Goal: Task Accomplishment & Management: Manage account settings

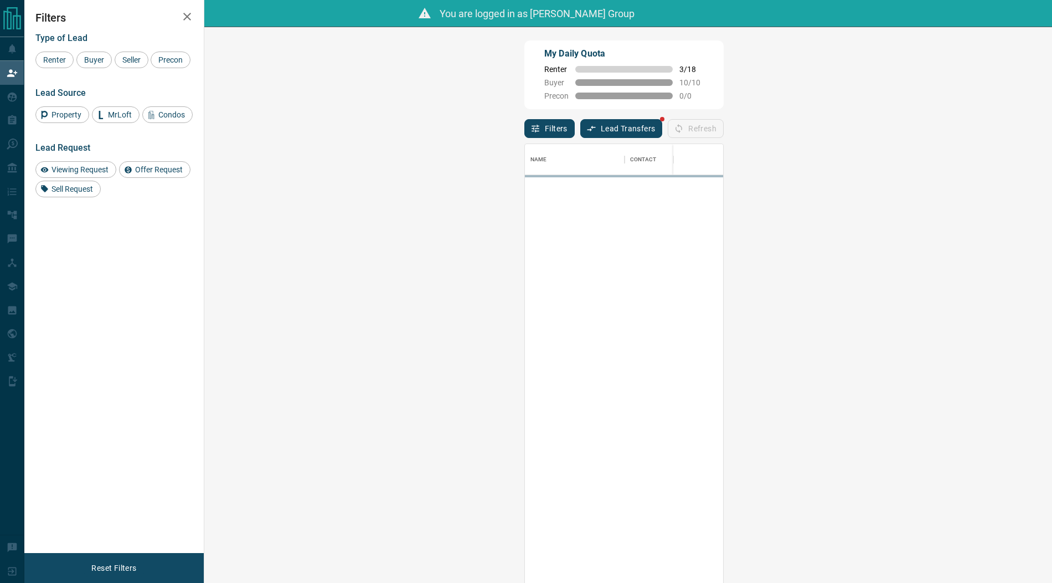
scroll to position [449, 824]
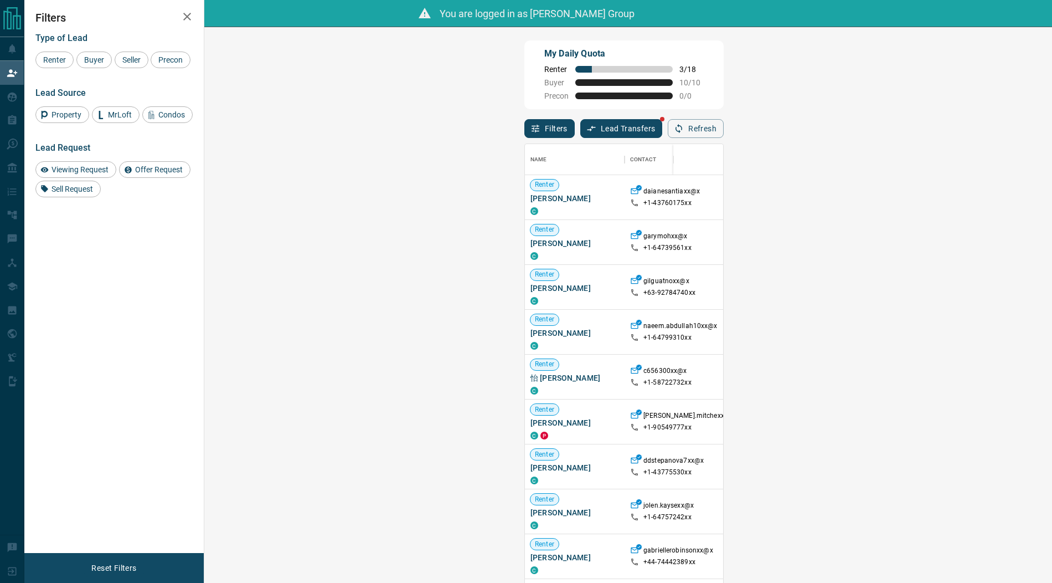
drag, startPoint x: 73, startPoint y: 166, endPoint x: 190, endPoint y: 164, distance: 117.4
click at [73, 166] on span "Viewing Request" at bounding box center [80, 169] width 65 height 9
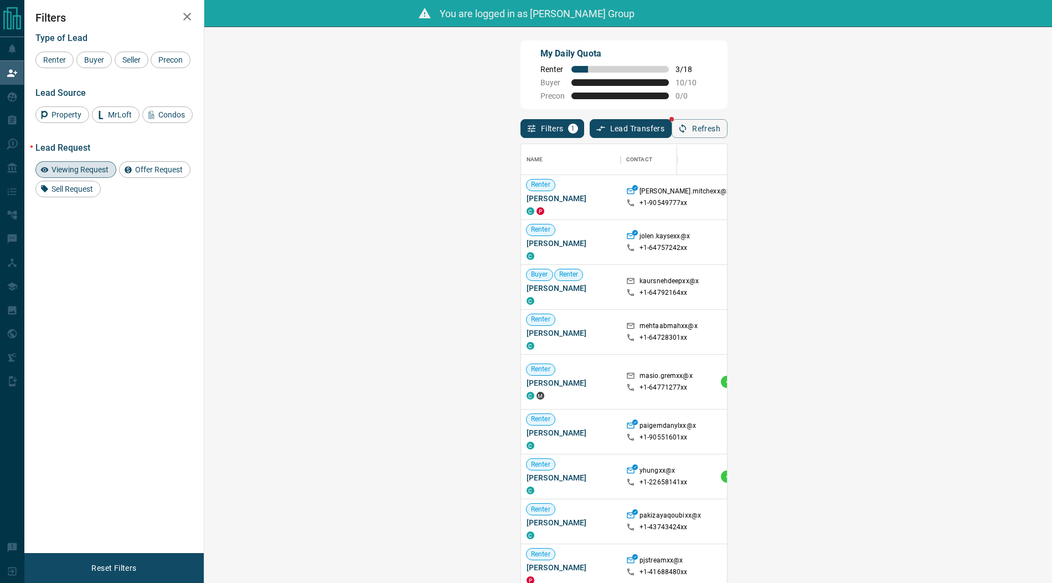
click at [949, 381] on span "Viewing Request ( 1 )" at bounding box center [979, 382] width 61 height 8
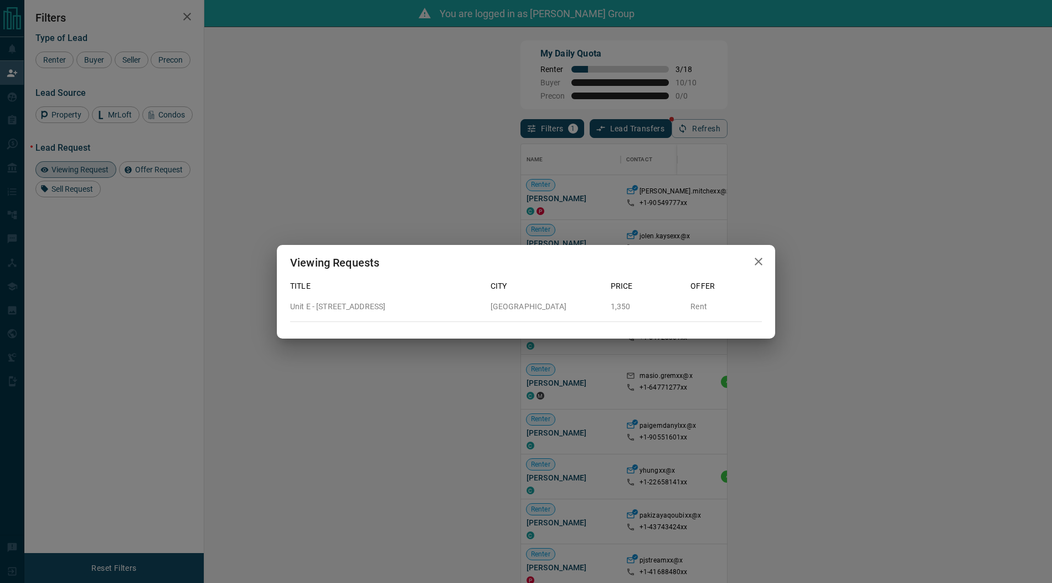
click at [759, 264] on icon "button" at bounding box center [758, 261] width 13 height 13
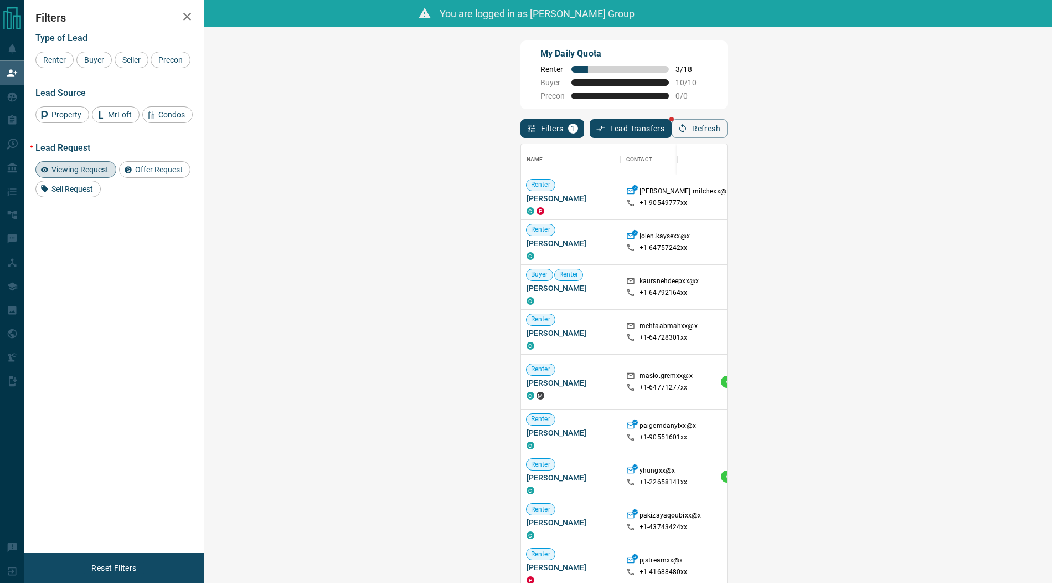
click at [949, 431] on span "Viewing Request ( 1 )" at bounding box center [979, 431] width 61 height 8
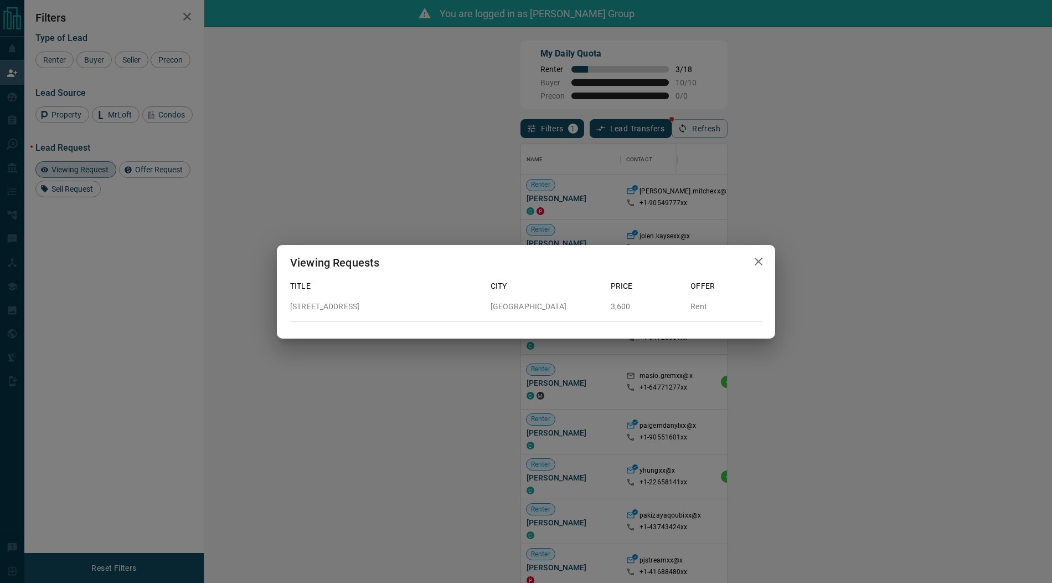
drag, startPoint x: 761, startPoint y: 263, endPoint x: 745, endPoint y: 313, distance: 52.7
click at [761, 263] on icon "button" at bounding box center [759, 261] width 8 height 8
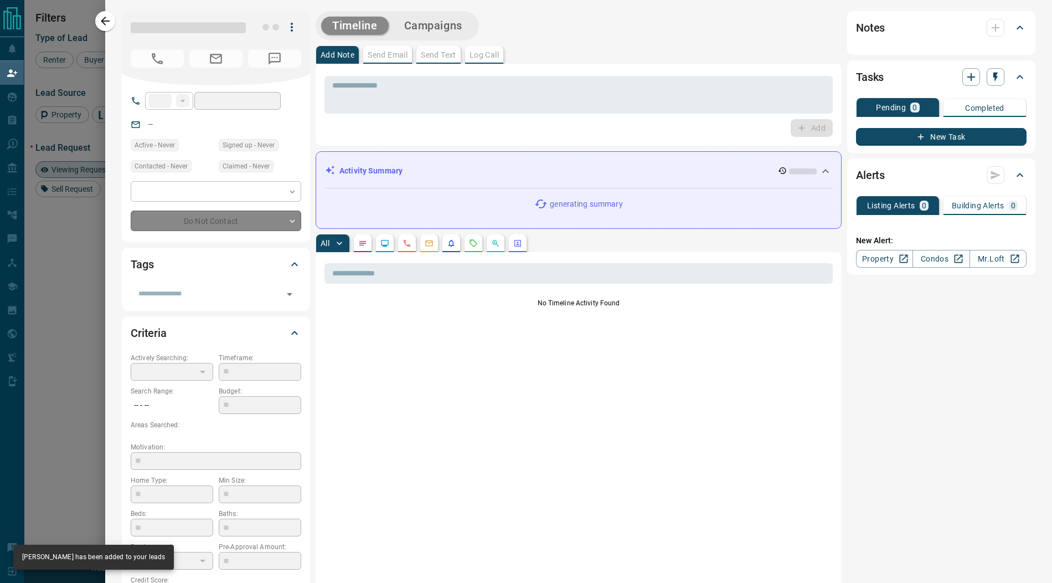
type input "**"
type input "**********"
type input "**"
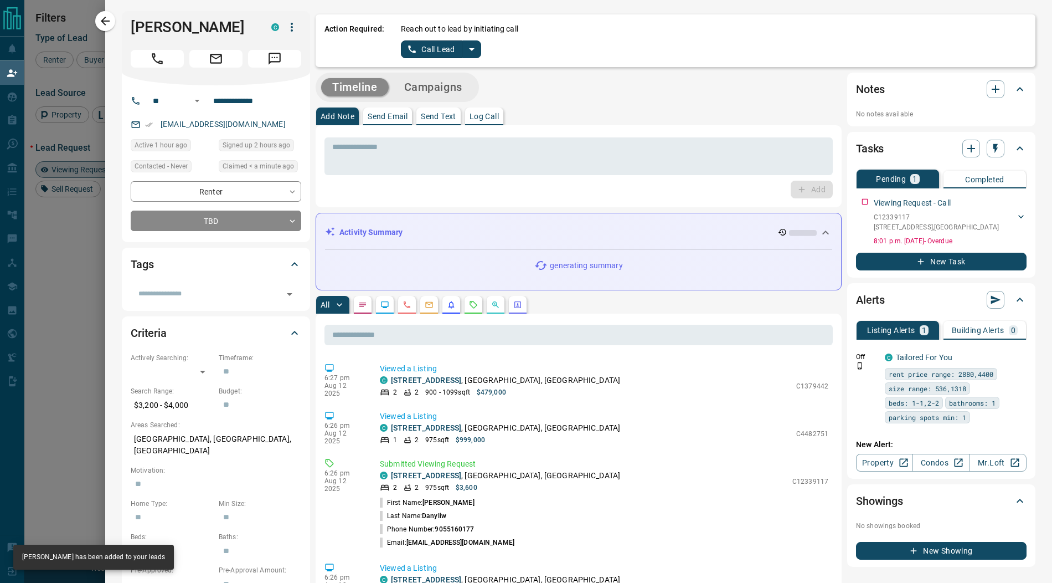
click at [468, 50] on icon "split button" at bounding box center [471, 49] width 13 height 13
drag, startPoint x: 434, startPoint y: 90, endPoint x: 417, endPoint y: 64, distance: 30.7
click at [434, 90] on li "Log Manual Call" at bounding box center [440, 87] width 68 height 17
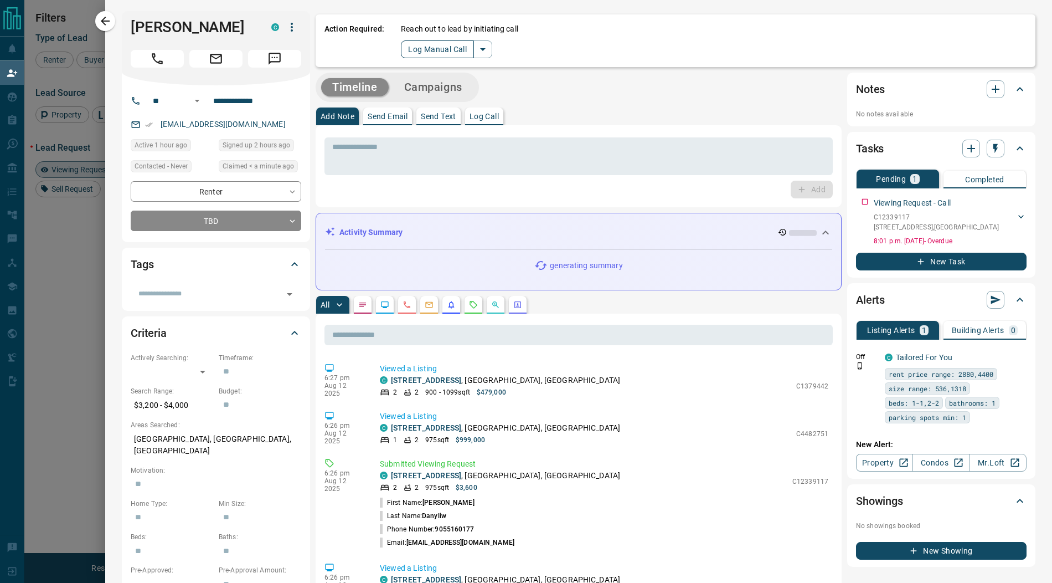
click at [418, 51] on button "Log Manual Call" at bounding box center [437, 49] width 73 height 18
click at [409, 51] on button "Yes" at bounding box center [412, 48] width 22 height 17
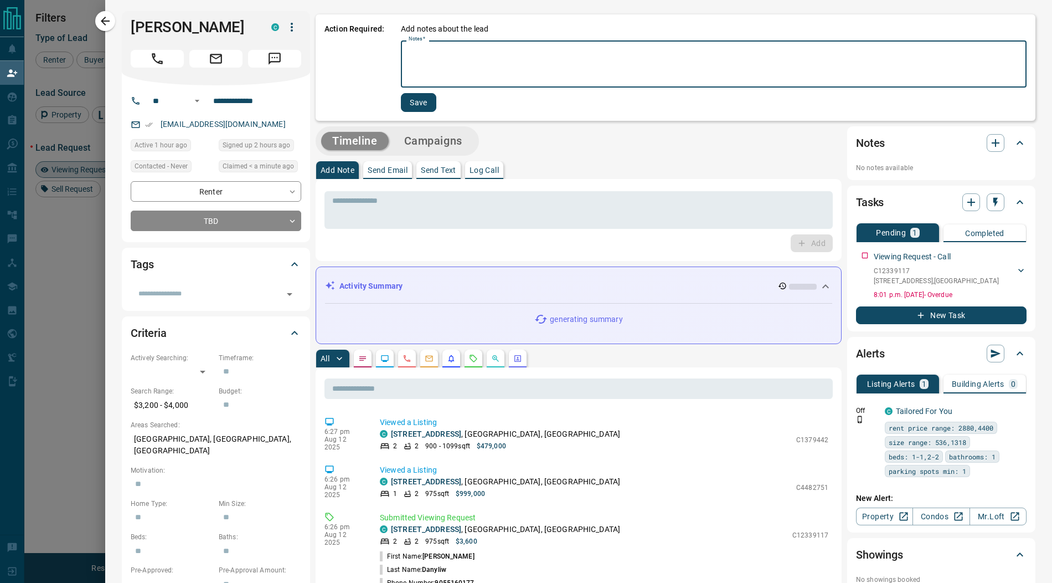
click at [429, 60] on textarea "Notes   *" at bounding box center [714, 64] width 610 height 38
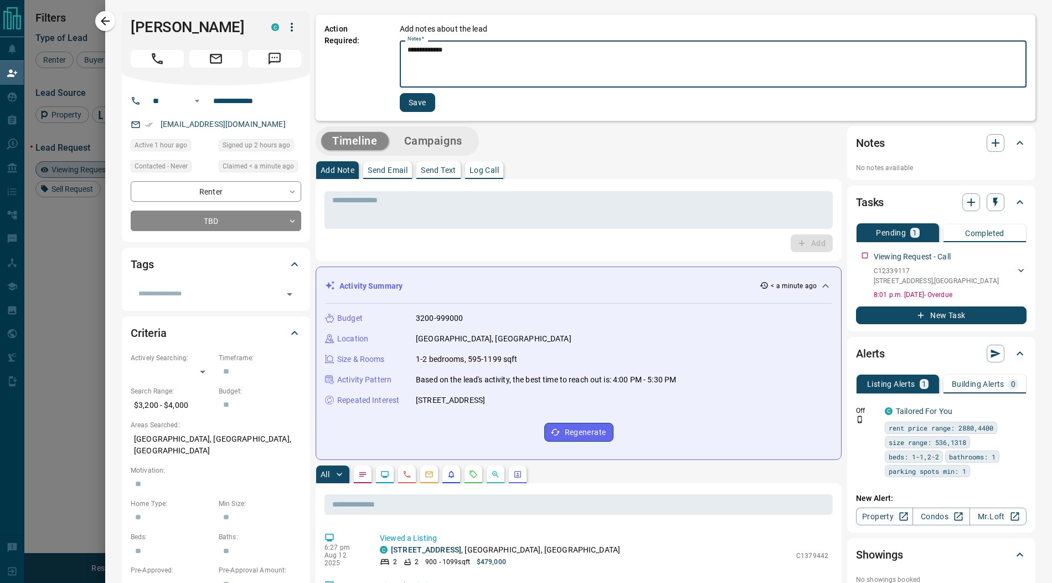
type textarea "**********"
click at [418, 108] on button "Save" at bounding box center [417, 102] width 35 height 19
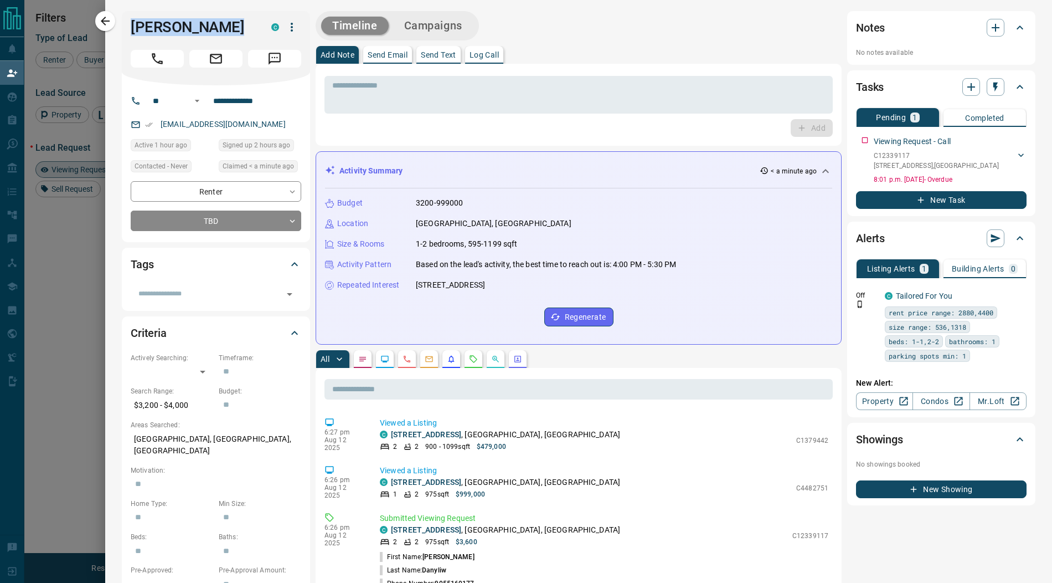
drag, startPoint x: 229, startPoint y: 28, endPoint x: 126, endPoint y: 27, distance: 103.6
click at [126, 27] on div "[PERSON_NAME] C" at bounding box center [216, 48] width 188 height 74
copy h1 "[PERSON_NAME]"
click at [292, 26] on icon "button" at bounding box center [292, 27] width 2 height 9
click at [276, 43] on li "Reassign Lead" at bounding box center [268, 49] width 65 height 17
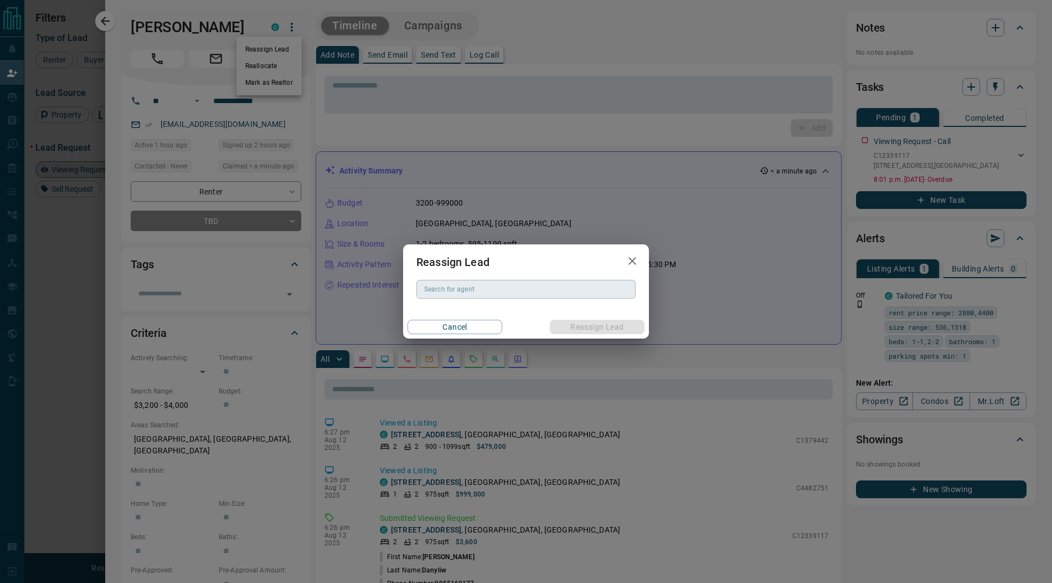
click at [456, 286] on input "Search for agent" at bounding box center [525, 289] width 211 height 12
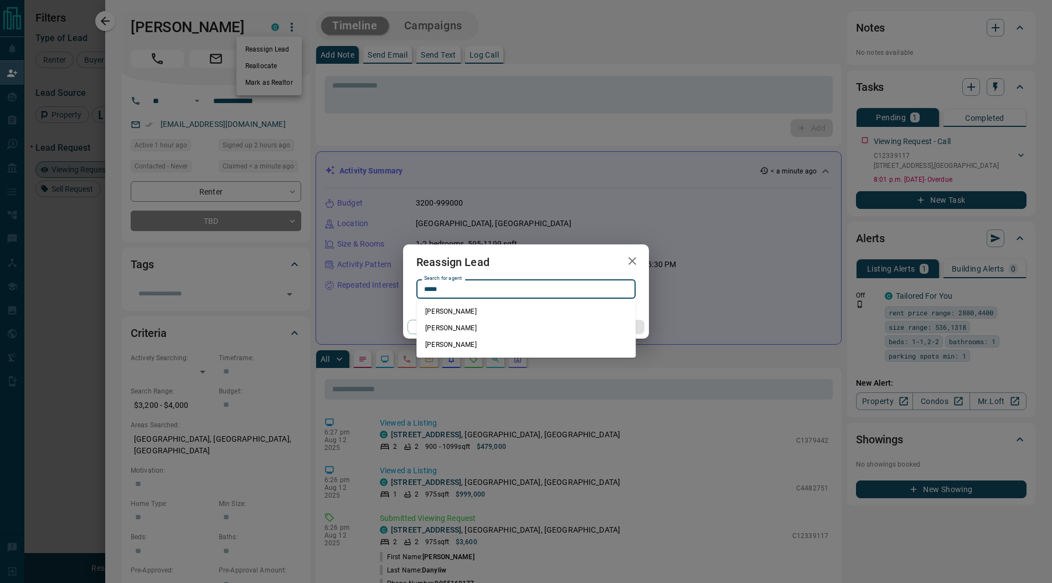
drag, startPoint x: 456, startPoint y: 308, endPoint x: 465, endPoint y: 309, distance: 8.9
click at [457, 308] on li "[PERSON_NAME]" at bounding box center [525, 311] width 219 height 17
type input "**********"
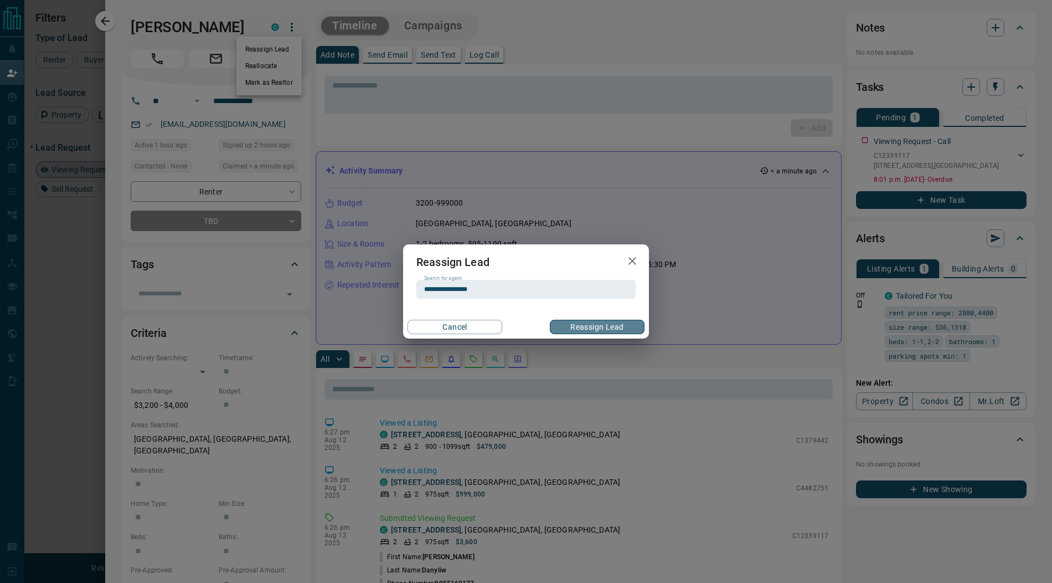
click at [575, 328] on button "Reassign Lead" at bounding box center [597, 327] width 95 height 14
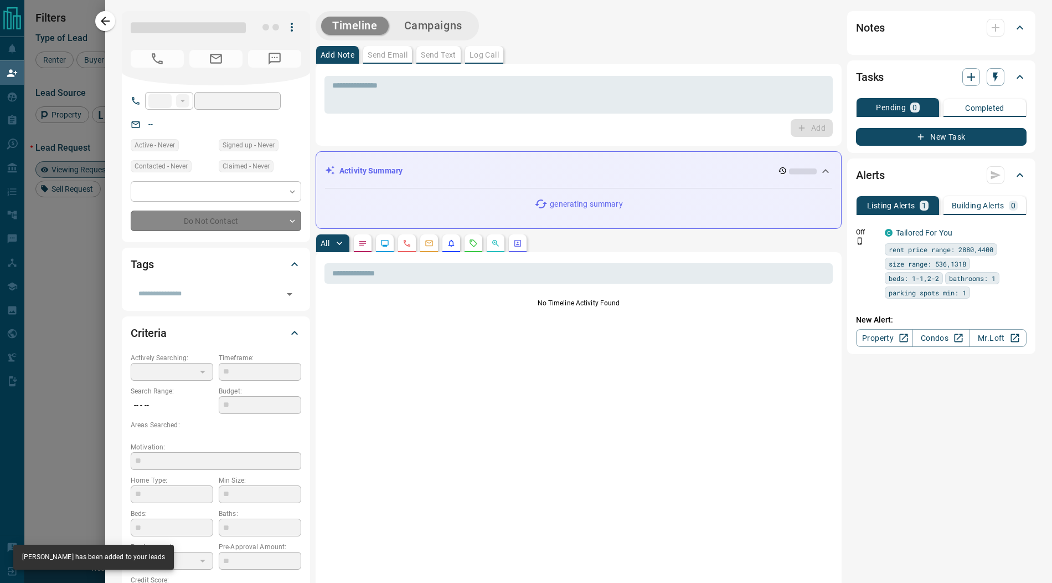
type input "**"
type input "**********"
type input "*"
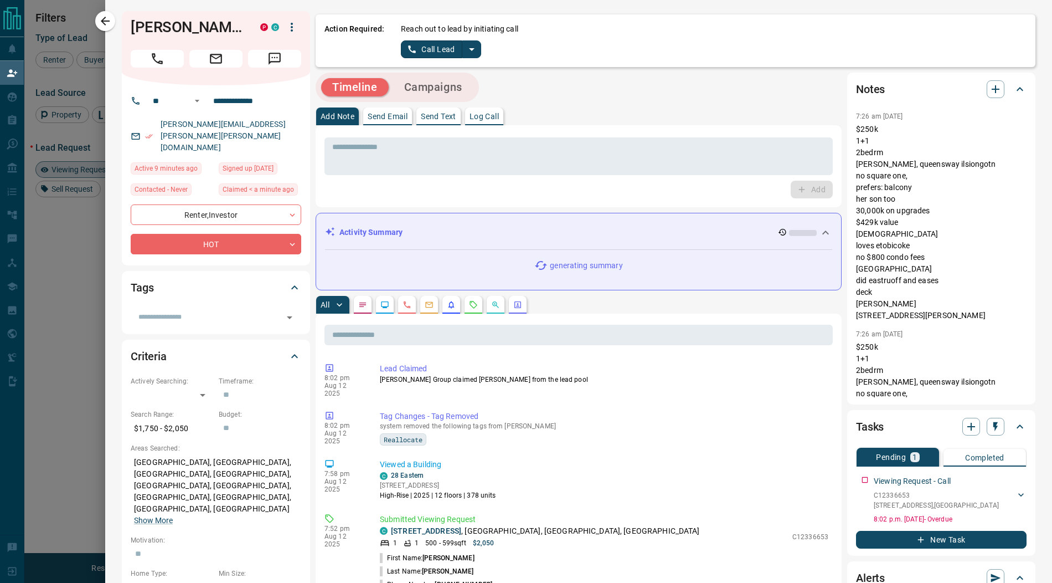
click at [467, 49] on icon "split button" at bounding box center [471, 49] width 13 height 13
click at [444, 87] on li "Log Manual Call" at bounding box center [440, 87] width 68 height 17
click at [425, 49] on button "Log Manual Call" at bounding box center [437, 49] width 73 height 18
click at [409, 53] on button "Yes" at bounding box center [412, 48] width 22 height 17
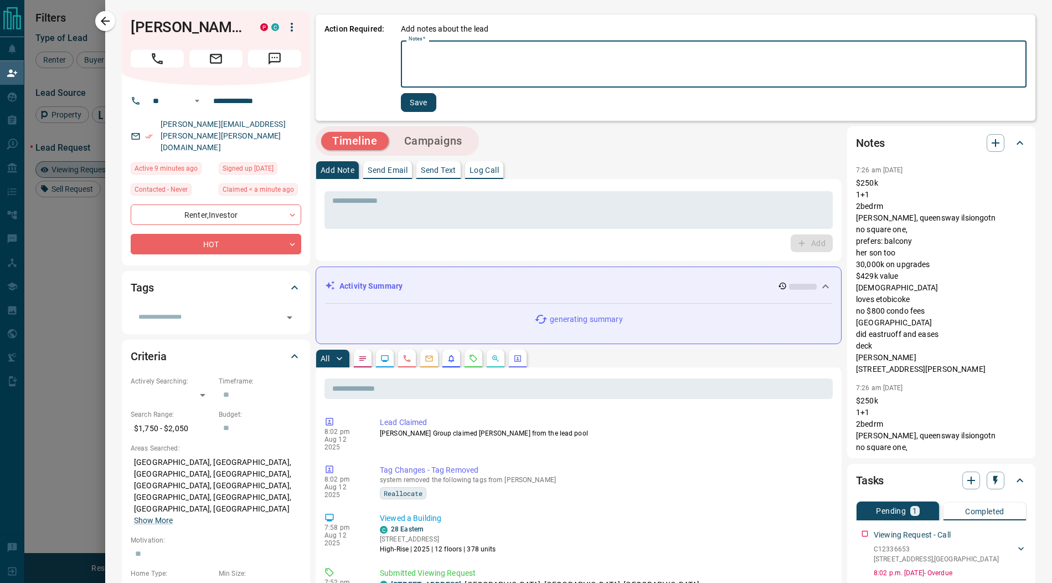
click at [421, 61] on textarea "Notes   *" at bounding box center [714, 64] width 610 height 38
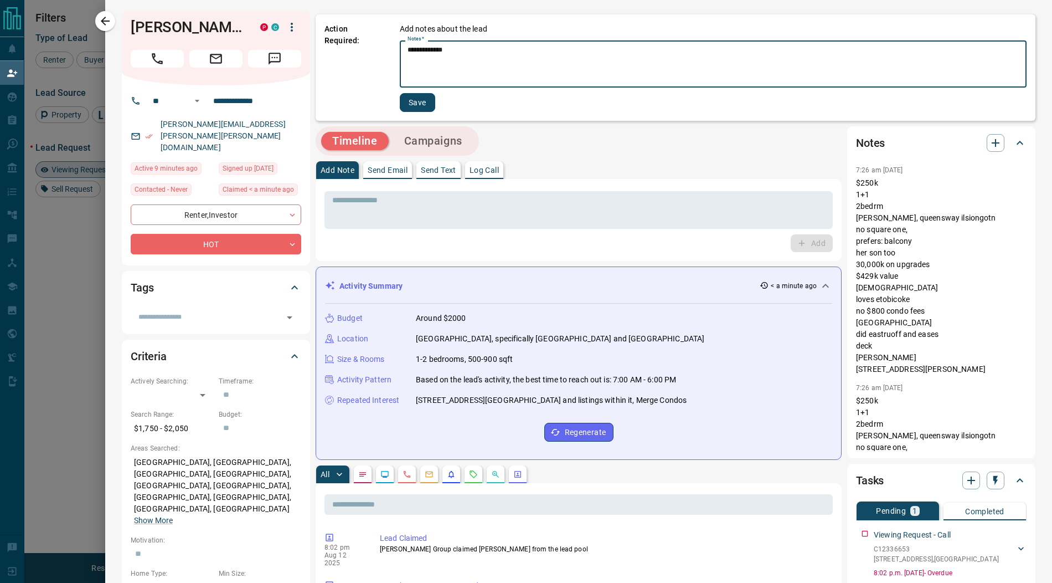
type textarea "**********"
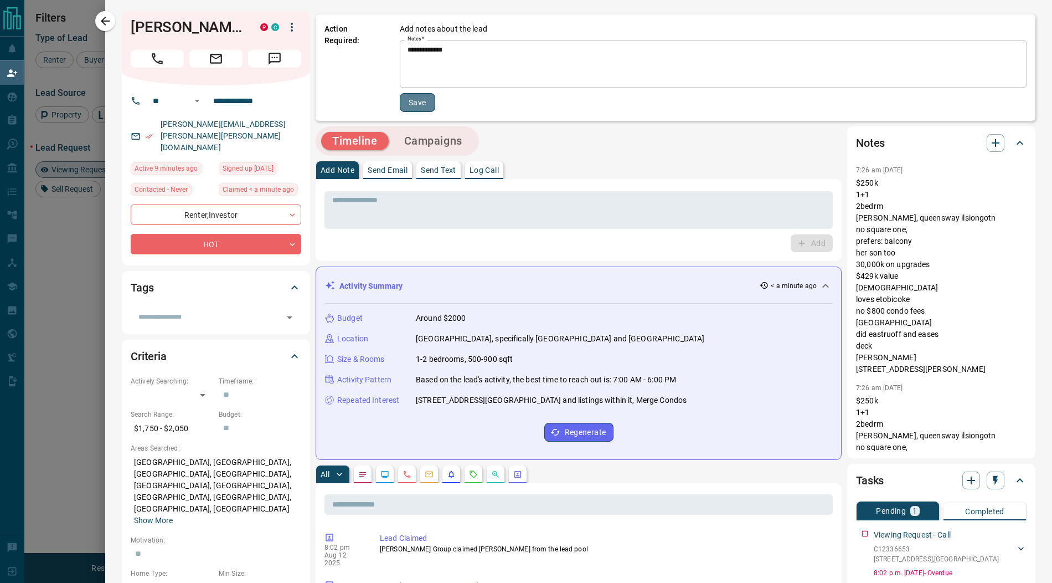
click at [430, 100] on button "Save" at bounding box center [417, 102] width 35 height 19
drag, startPoint x: 430, startPoint y: 100, endPoint x: 422, endPoint y: 98, distance: 8.5
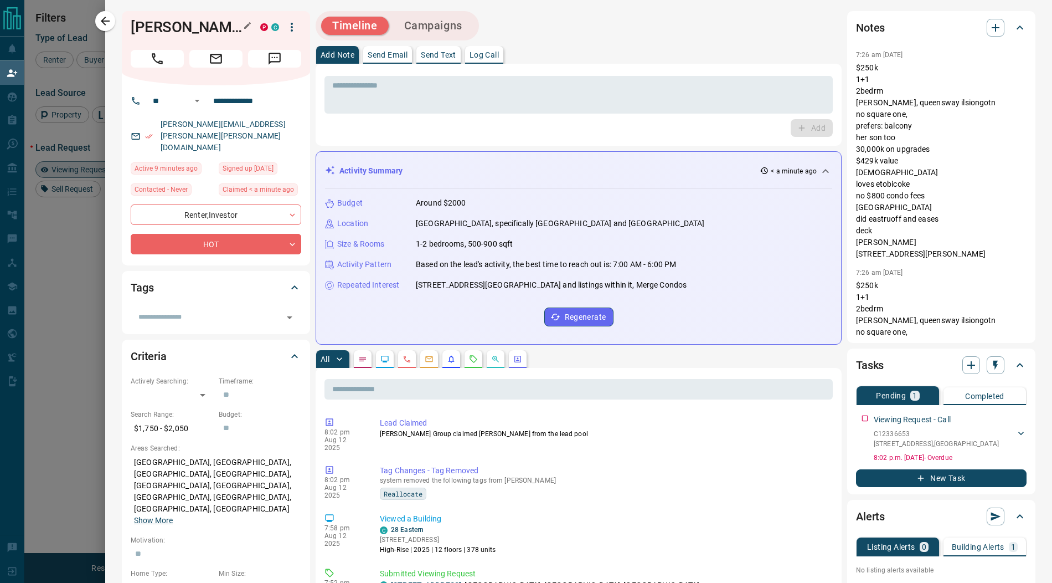
drag, startPoint x: 223, startPoint y: 27, endPoint x: 133, endPoint y: 21, distance: 89.9
click at [133, 21] on h1 "[PERSON_NAME]" at bounding box center [187, 27] width 113 height 18
copy h1 "[PERSON_NAME]"
click at [290, 27] on icon "button" at bounding box center [291, 26] width 13 height 13
click at [274, 47] on li "Reassign Lead" at bounding box center [268, 49] width 65 height 17
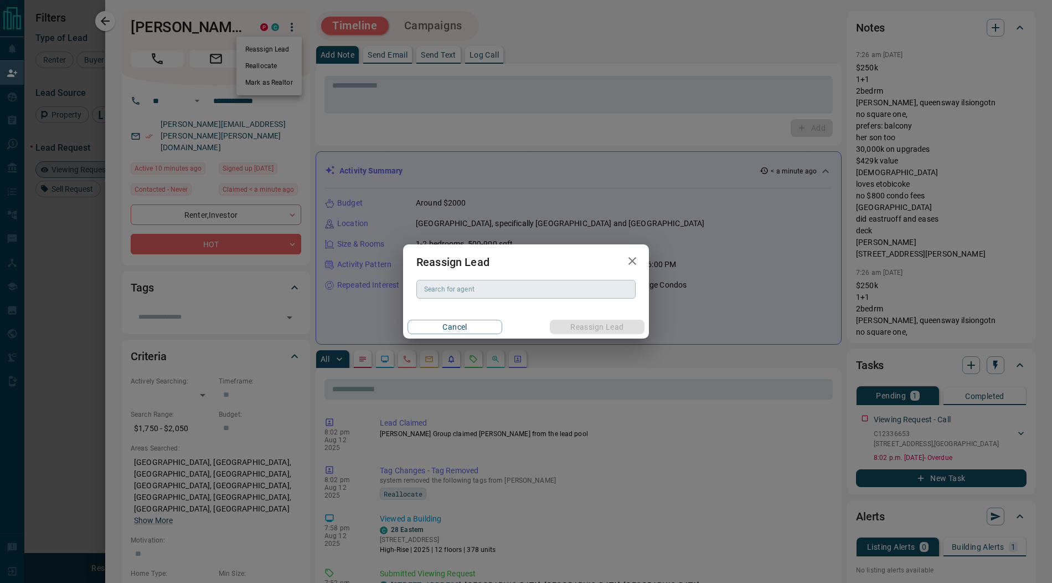
click at [464, 289] on input "Search for agent" at bounding box center [525, 289] width 211 height 12
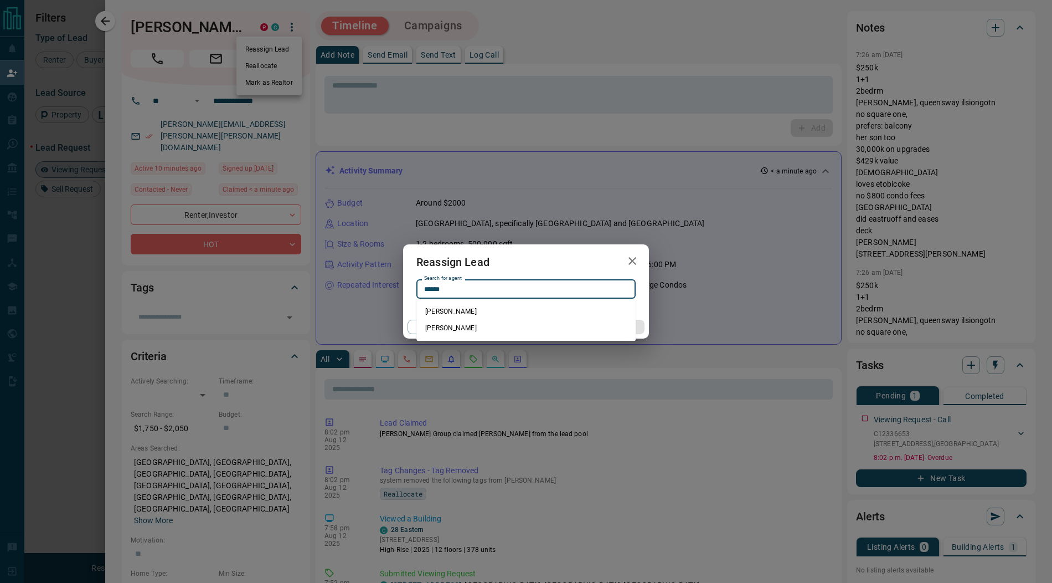
click at [467, 313] on li "[PERSON_NAME]" at bounding box center [525, 311] width 219 height 17
type input "**********"
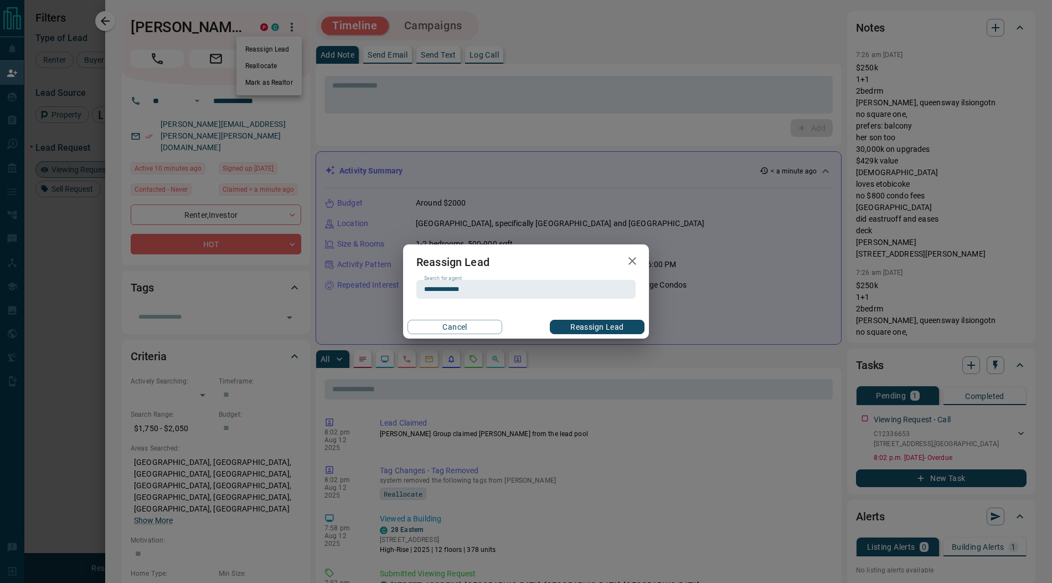
click at [585, 326] on button "Reassign Lead" at bounding box center [597, 327] width 95 height 14
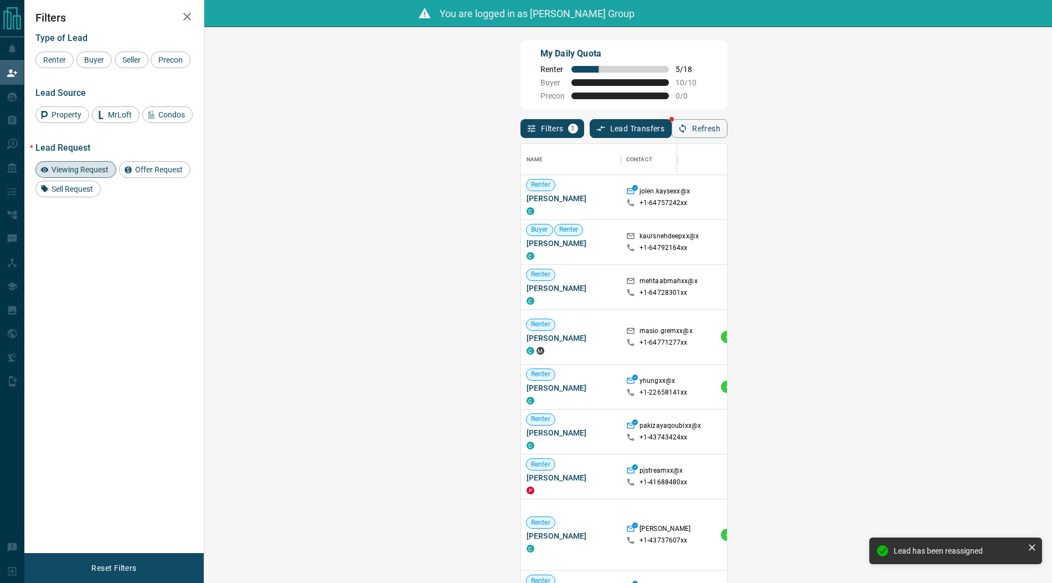
click at [949, 194] on span "Viewing Request ( 4 )" at bounding box center [979, 197] width 61 height 8
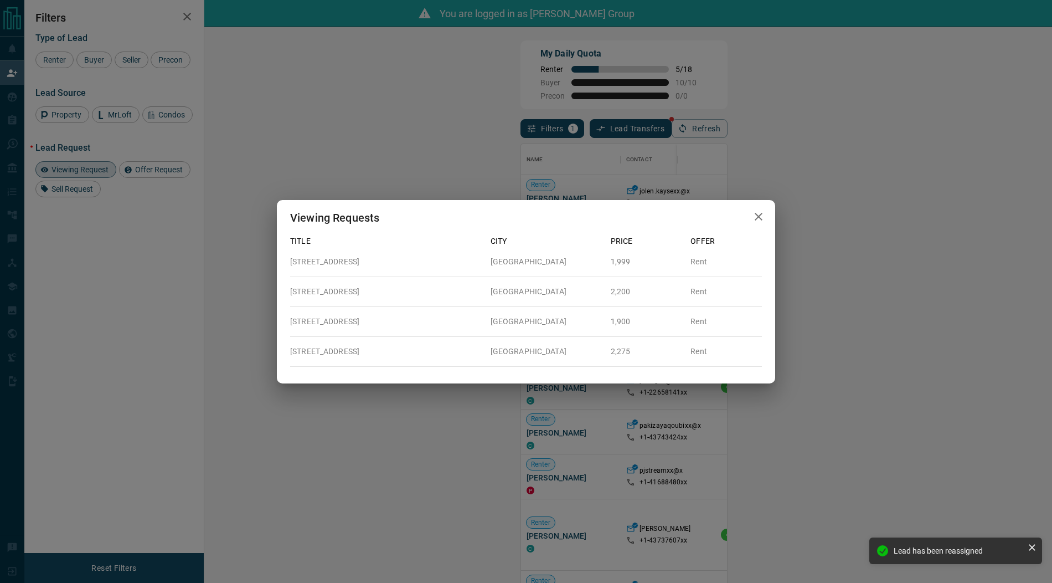
click at [759, 216] on icon "button" at bounding box center [759, 217] width 8 height 8
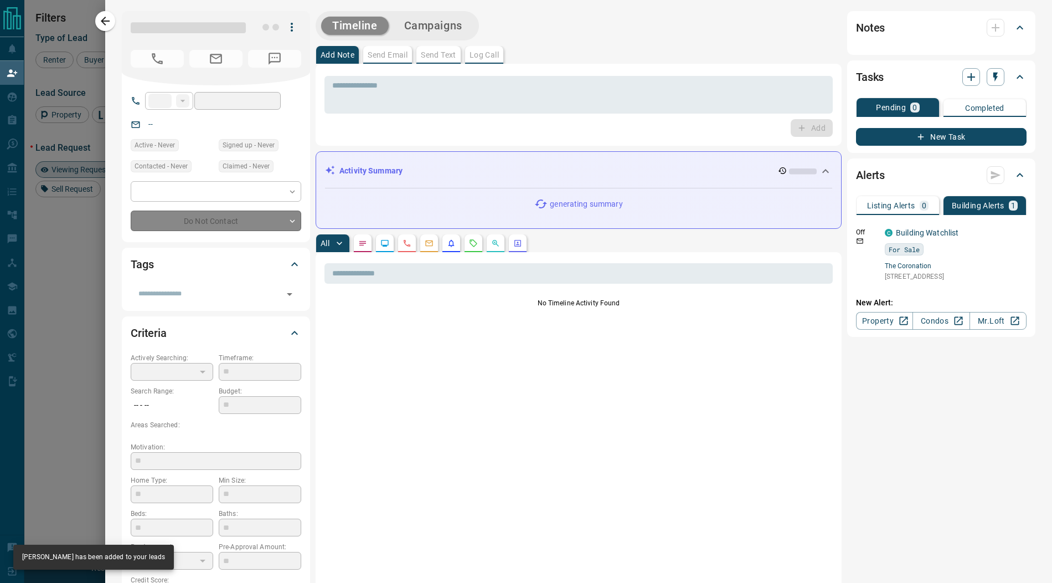
type input "**"
type input "**********"
type input "**"
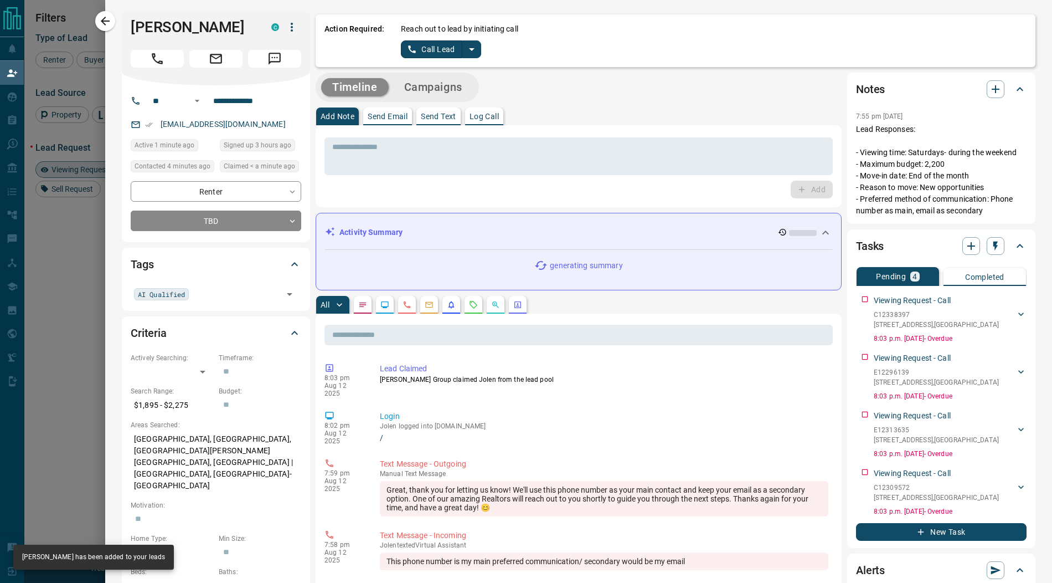
click at [471, 53] on icon "split button" at bounding box center [471, 49] width 13 height 13
click at [430, 90] on li "Log Manual Call" at bounding box center [440, 87] width 68 height 17
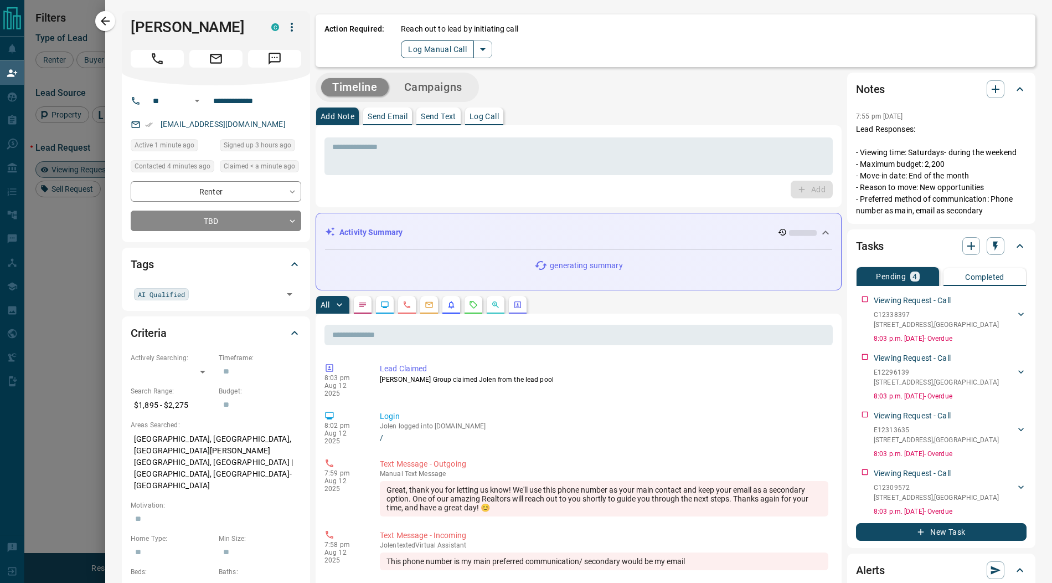
click at [414, 45] on button "Log Manual Call" at bounding box center [437, 49] width 73 height 18
click at [403, 48] on button "Yes" at bounding box center [412, 48] width 22 height 17
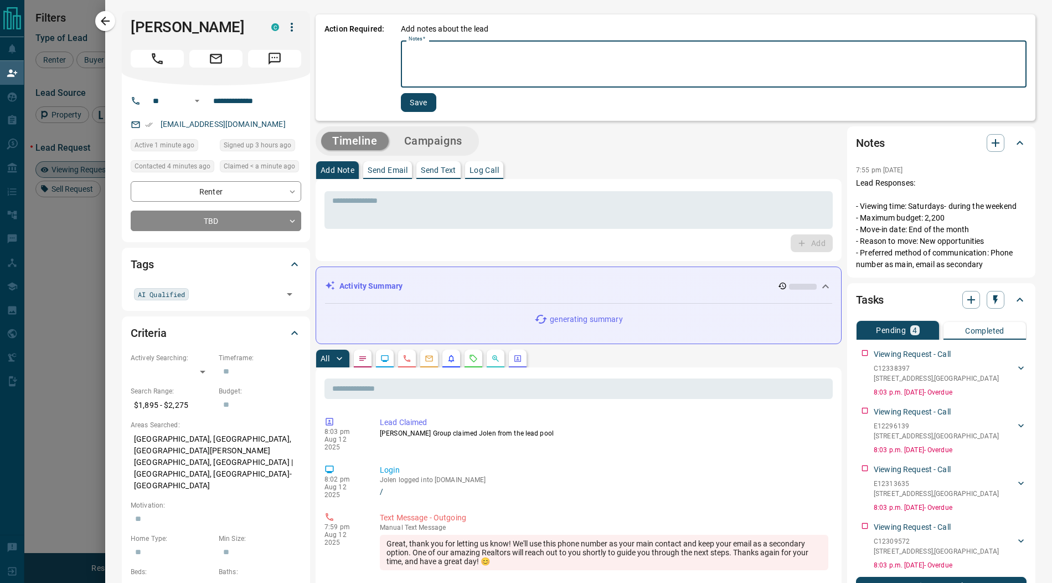
click at [432, 73] on textarea "Notes   *" at bounding box center [714, 64] width 610 height 38
type textarea "**********"
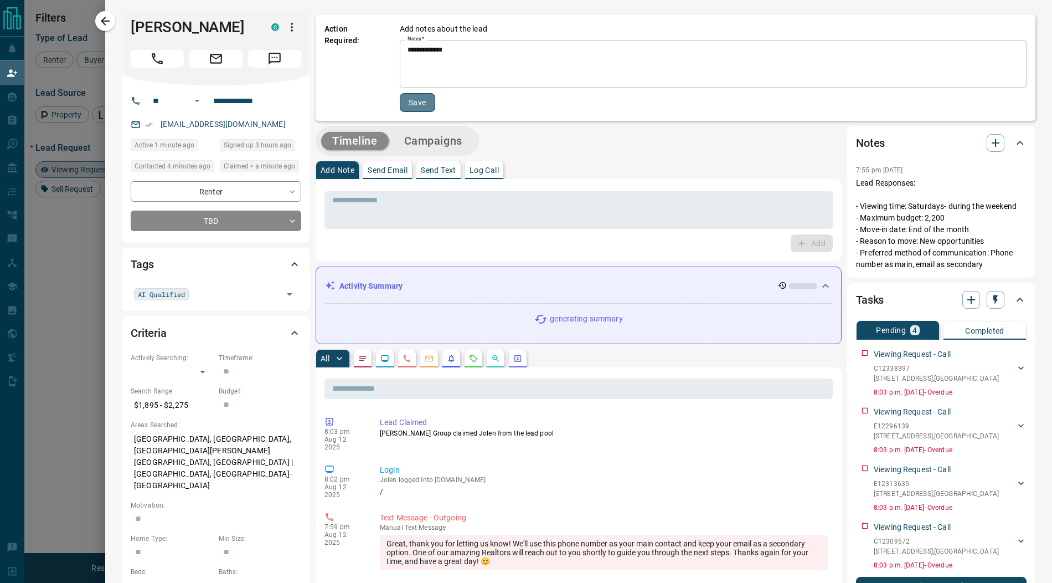
drag, startPoint x: 421, startPoint y: 104, endPoint x: 297, endPoint y: 84, distance: 126.3
click at [421, 104] on button "Save" at bounding box center [417, 102] width 35 height 19
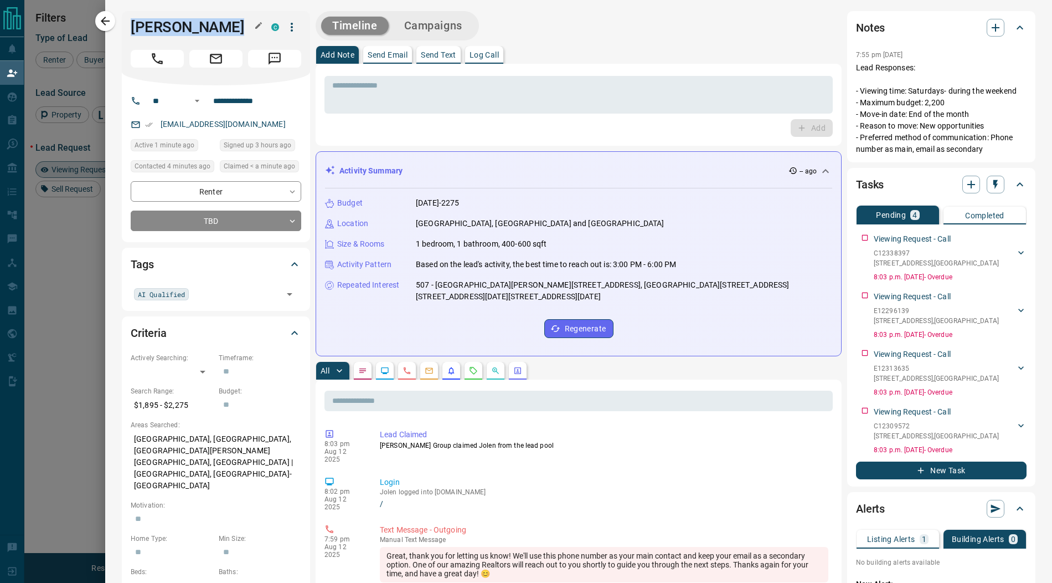
drag, startPoint x: 230, startPoint y: 28, endPoint x: 132, endPoint y: 26, distance: 97.5
click at [132, 26] on h1 "[PERSON_NAME]" at bounding box center [193, 27] width 124 height 18
copy h1 "[PERSON_NAME]"
click at [295, 27] on icon "button" at bounding box center [291, 26] width 13 height 13
click at [266, 42] on li "Reassign Lead" at bounding box center [268, 49] width 65 height 17
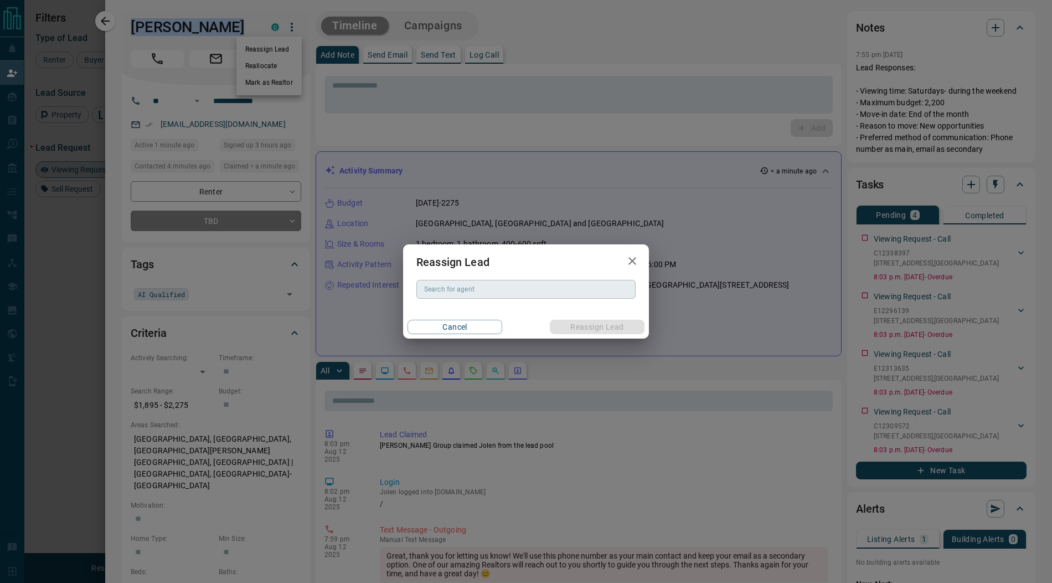
click at [430, 287] on input "Search for agent" at bounding box center [525, 289] width 211 height 12
drag, startPoint x: 441, startPoint y: 307, endPoint x: 547, endPoint y: 320, distance: 106.6
click at [442, 307] on li "[PERSON_NAME]" at bounding box center [525, 311] width 219 height 17
type input "**********"
click at [564, 321] on button "Reassign Lead" at bounding box center [597, 327] width 95 height 14
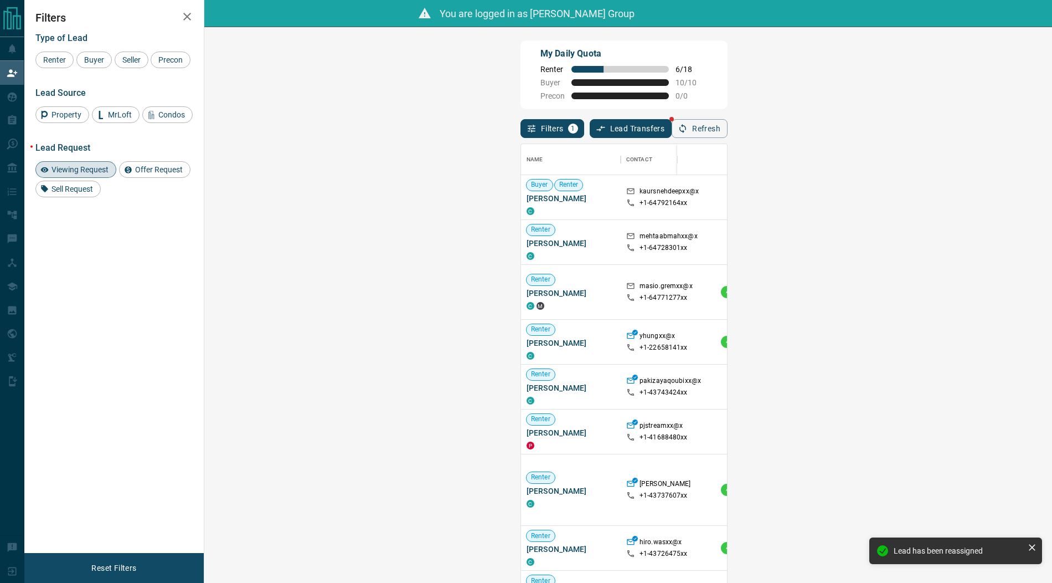
click at [949, 194] on span "Viewing Request ( 1 )" at bounding box center [979, 197] width 61 height 8
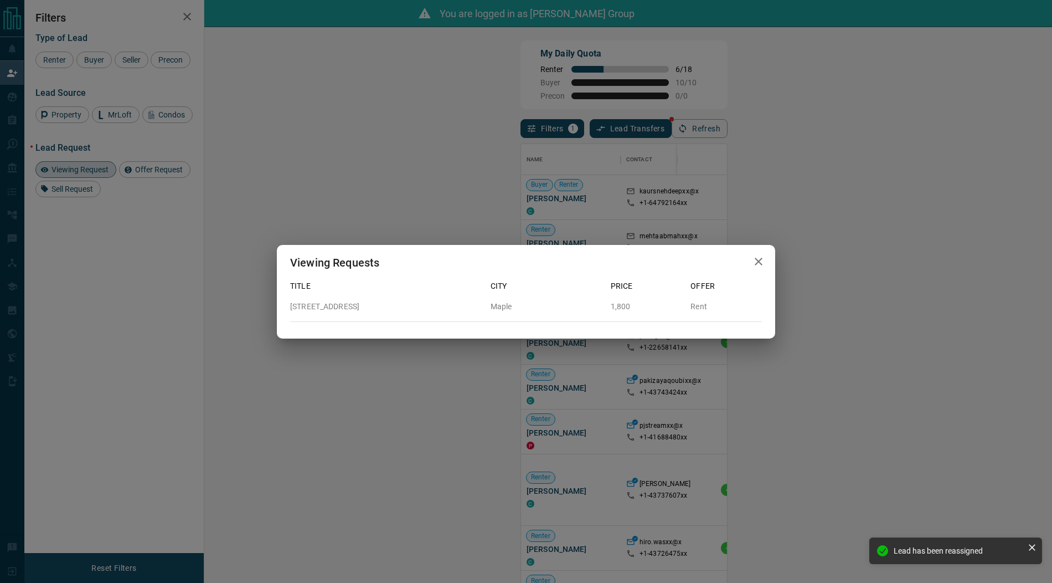
click at [762, 261] on icon "button" at bounding box center [758, 261] width 13 height 13
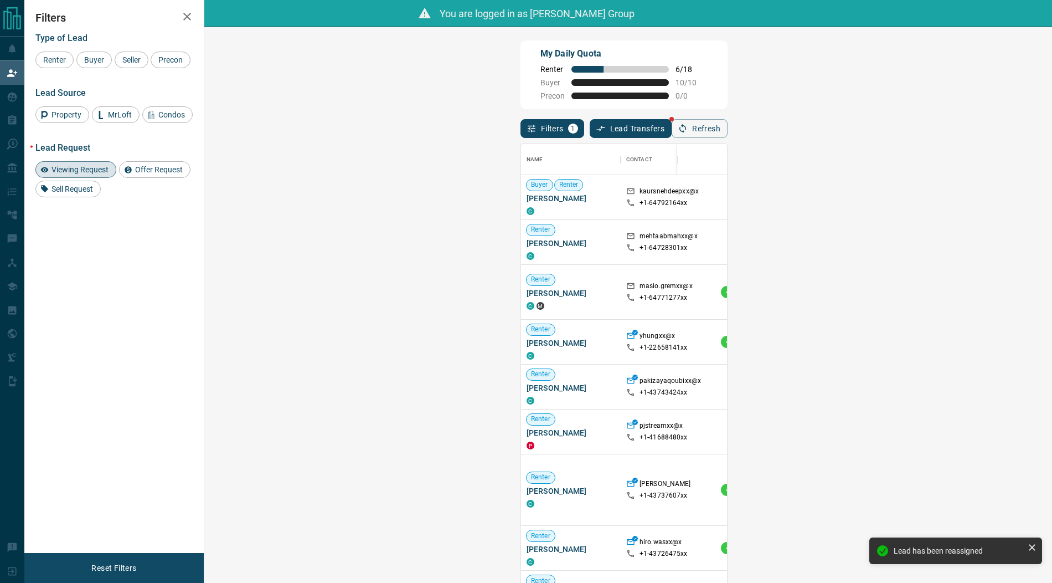
click at [949, 240] on span "Viewing Request ( 3 )" at bounding box center [979, 242] width 61 height 8
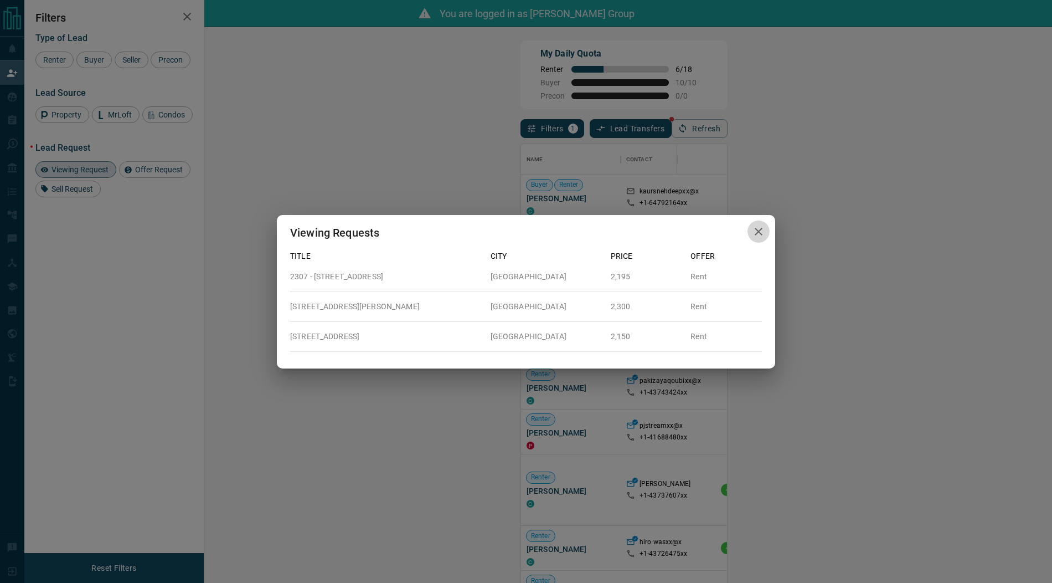
click at [760, 233] on icon "button" at bounding box center [759, 232] width 8 height 8
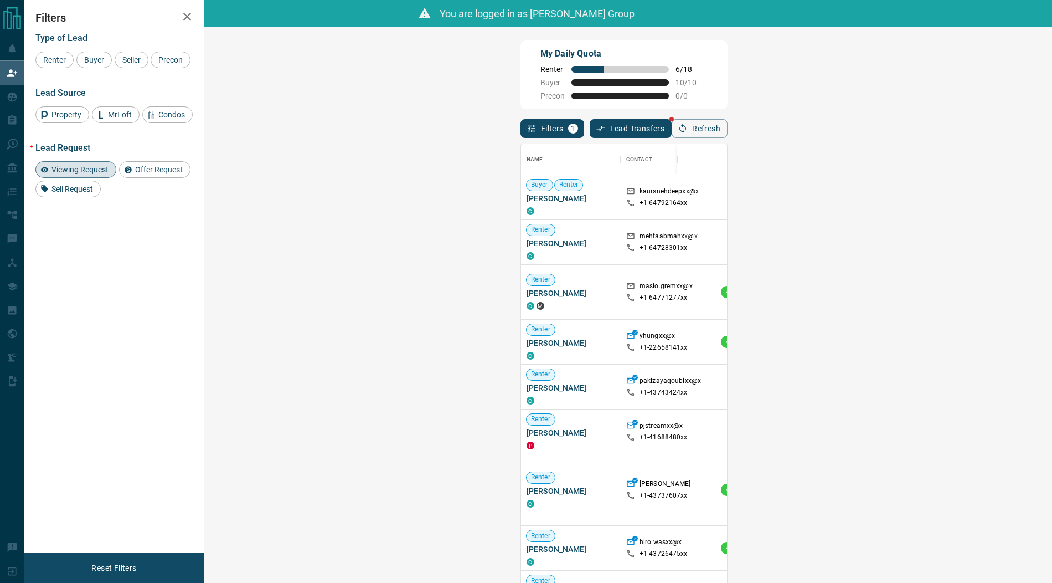
click at [949, 293] on span "Viewing Request ( 1 )" at bounding box center [979, 292] width 61 height 8
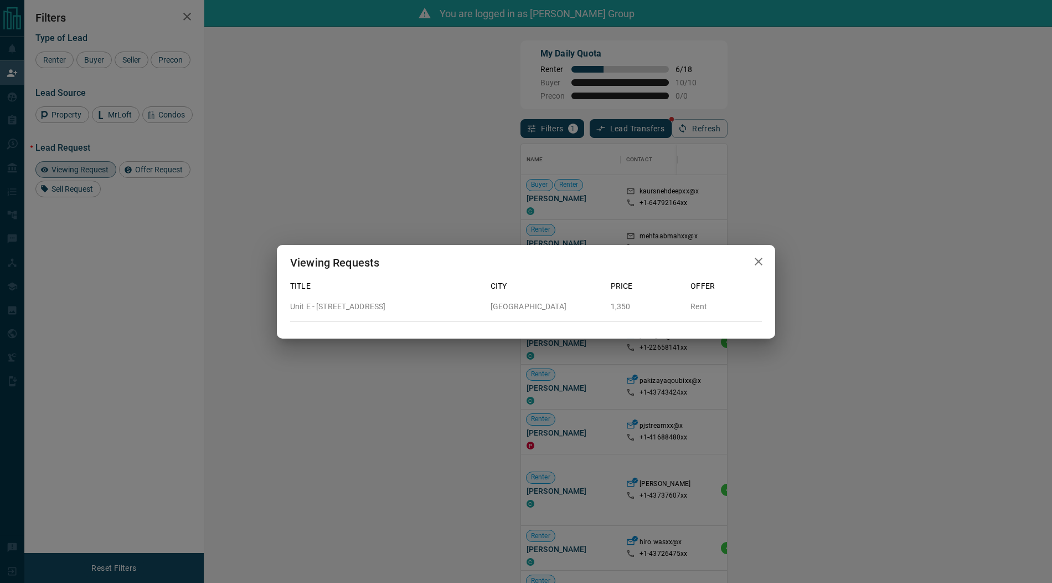
click at [758, 259] on icon "button" at bounding box center [758, 261] width 13 height 13
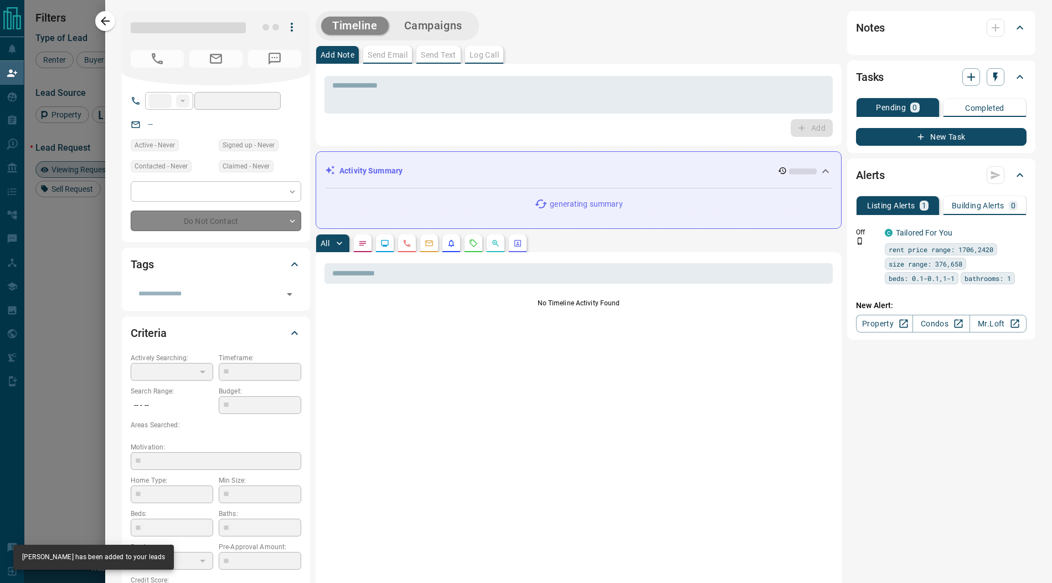
type input "**"
type input "**********"
type input "**"
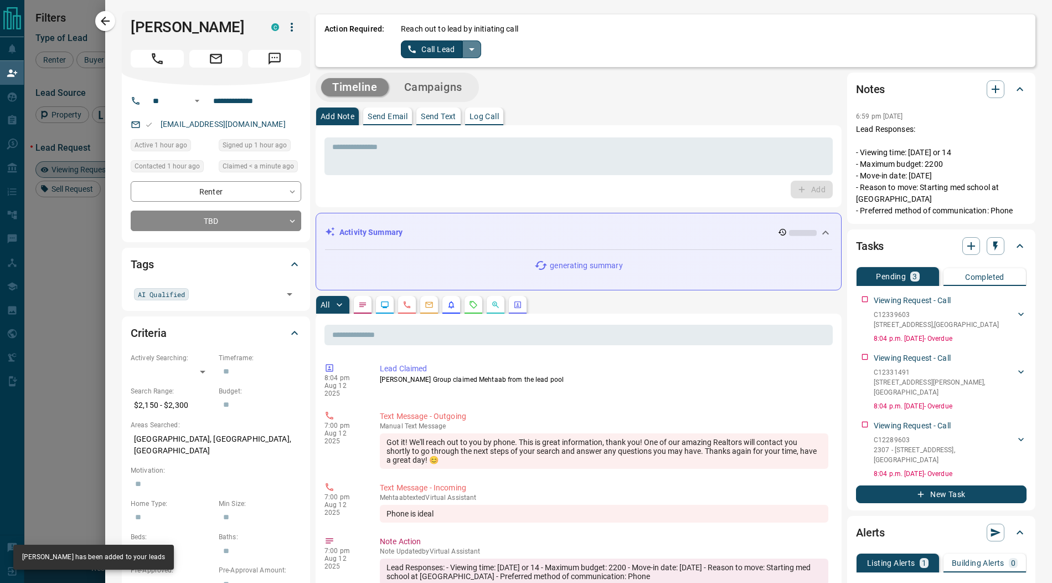
click at [466, 48] on icon "split button" at bounding box center [471, 49] width 13 height 13
drag, startPoint x: 428, startPoint y: 89, endPoint x: 424, endPoint y: 68, distance: 21.5
click at [428, 89] on li "Log Manual Call" at bounding box center [440, 87] width 68 height 17
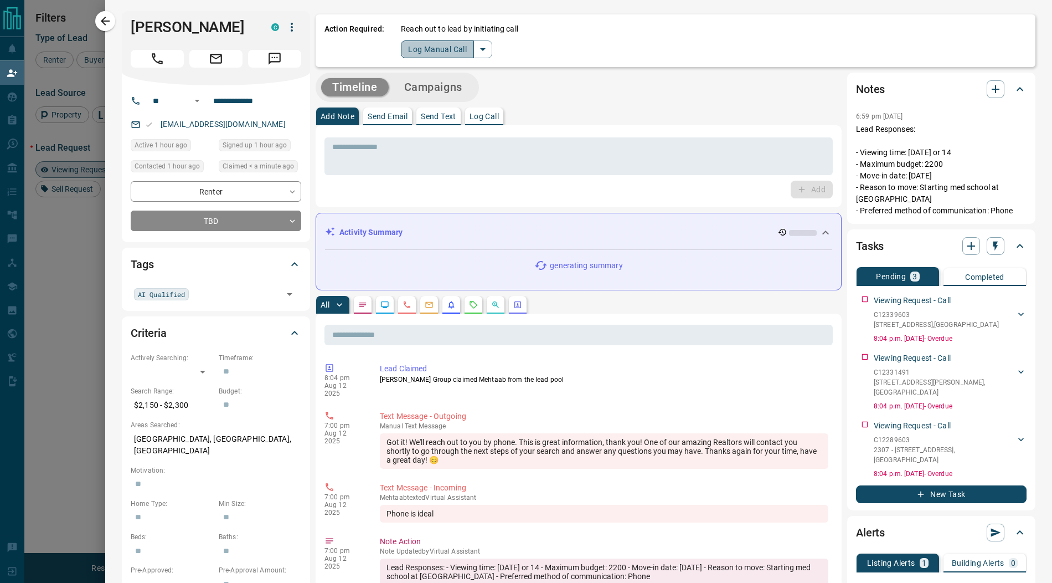
click at [420, 50] on button "Log Manual Call" at bounding box center [437, 49] width 73 height 18
click at [401, 50] on button "Yes" at bounding box center [412, 48] width 22 height 17
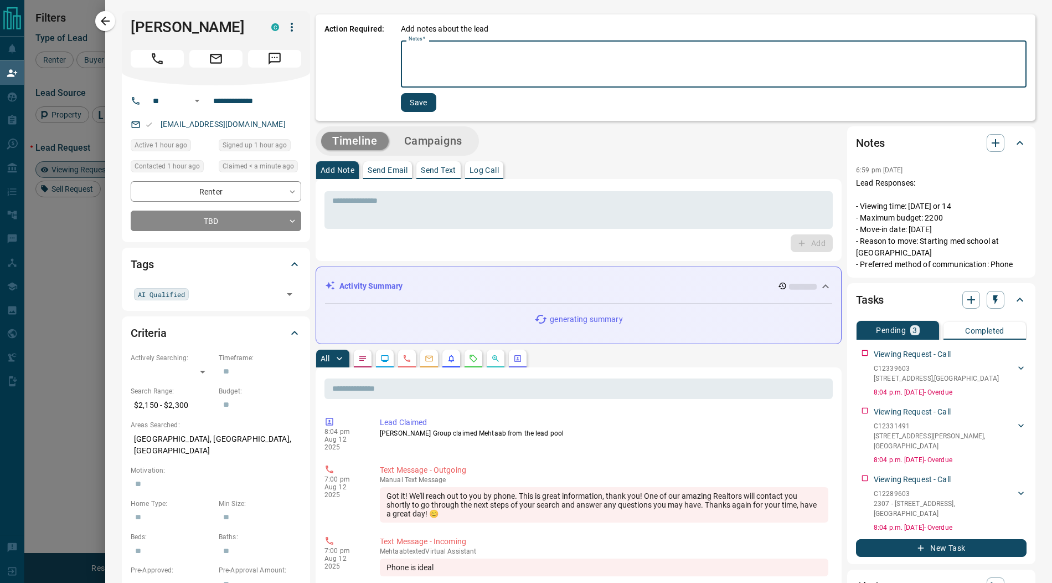
click at [420, 51] on textarea "Notes   *" at bounding box center [714, 64] width 610 height 38
type textarea "**********"
click at [423, 101] on button "Save" at bounding box center [417, 102] width 35 height 19
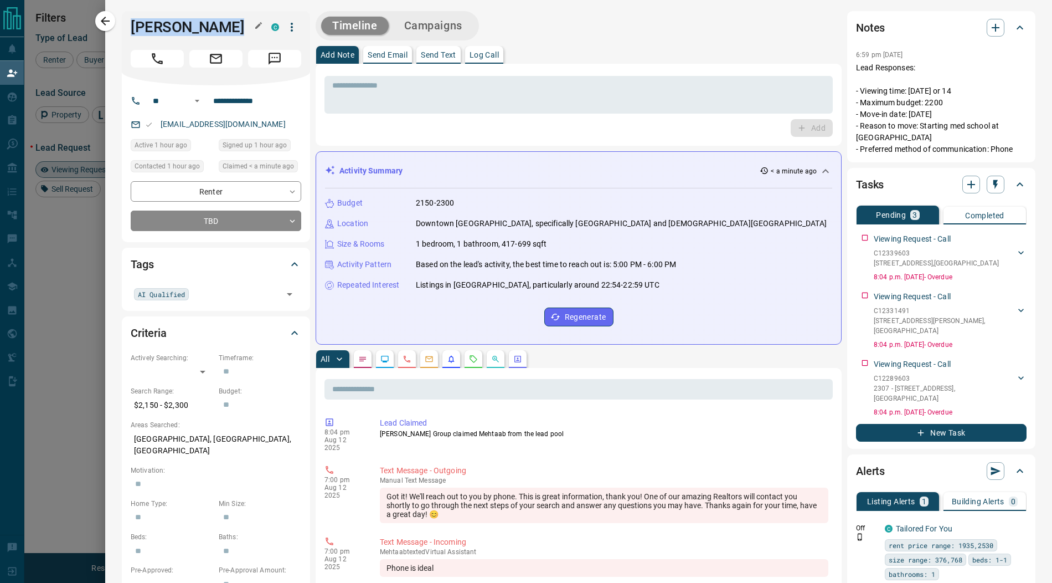
drag, startPoint x: 238, startPoint y: 31, endPoint x: 132, endPoint y: 25, distance: 106.5
click at [132, 25] on h1 "[PERSON_NAME]" at bounding box center [193, 27] width 124 height 18
copy h1 "[PERSON_NAME]"
click at [289, 29] on icon "button" at bounding box center [291, 26] width 13 height 13
click at [272, 48] on li "Reassign Lead" at bounding box center [268, 49] width 65 height 17
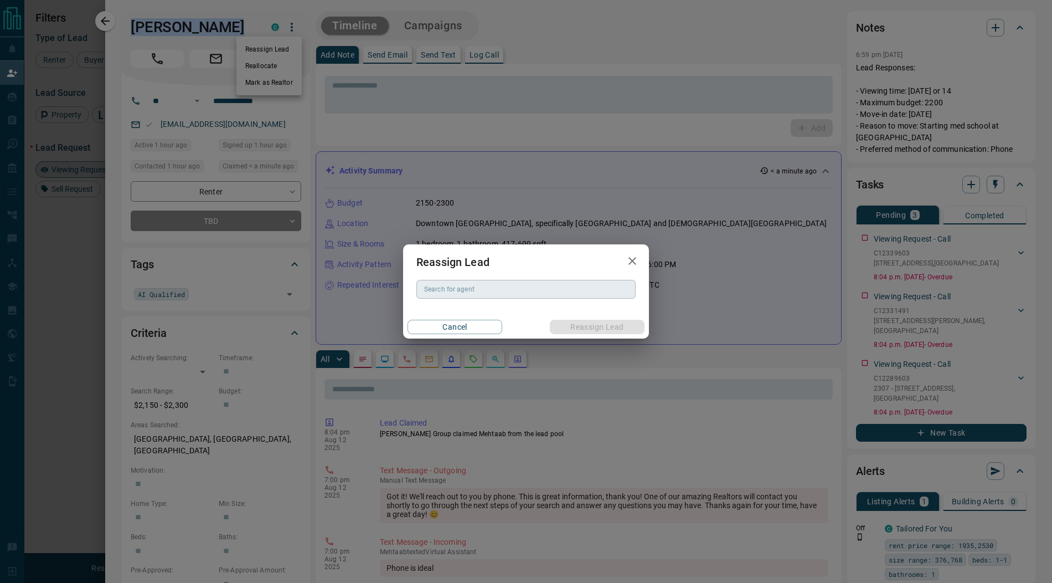
click at [445, 285] on div "Search for agent Search for agent" at bounding box center [525, 289] width 219 height 19
drag, startPoint x: 447, startPoint y: 307, endPoint x: 535, endPoint y: 322, distance: 89.8
click at [447, 308] on li "[PERSON_NAME]" at bounding box center [525, 311] width 219 height 17
type input "**********"
drag, startPoint x: 581, startPoint y: 326, endPoint x: 559, endPoint y: 318, distance: 22.8
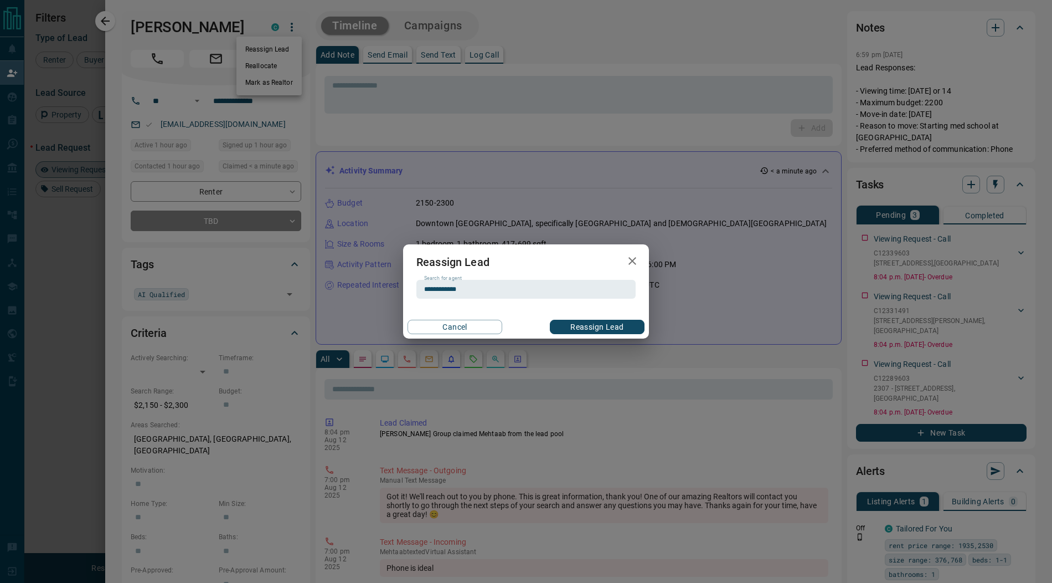
click at [581, 326] on button "Reassign Lead" at bounding box center [597, 327] width 95 height 14
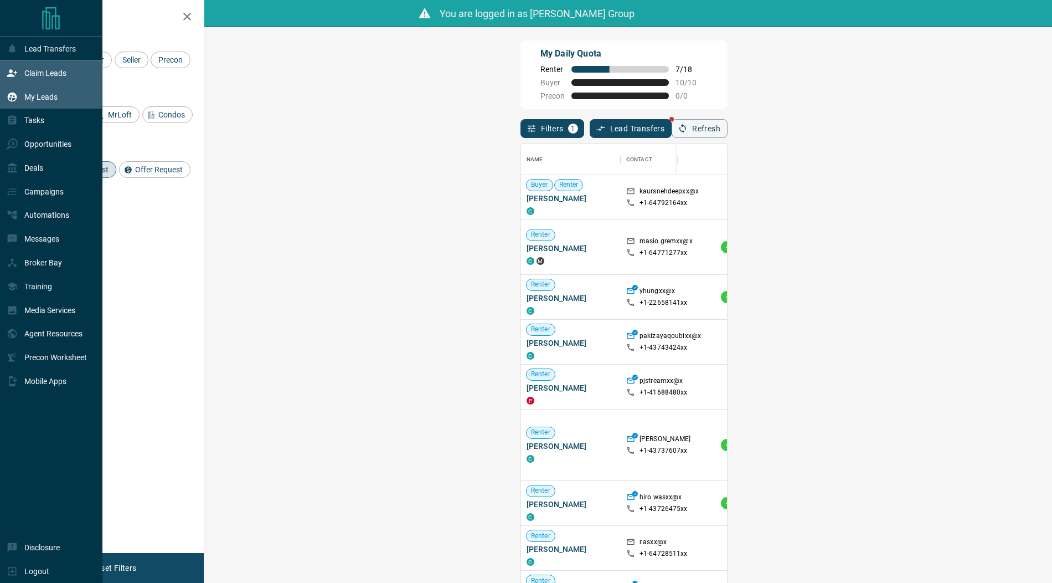
drag, startPoint x: 18, startPoint y: 96, endPoint x: 97, endPoint y: 96, distance: 79.7
click at [18, 96] on div "My Leads" at bounding box center [32, 96] width 51 height 18
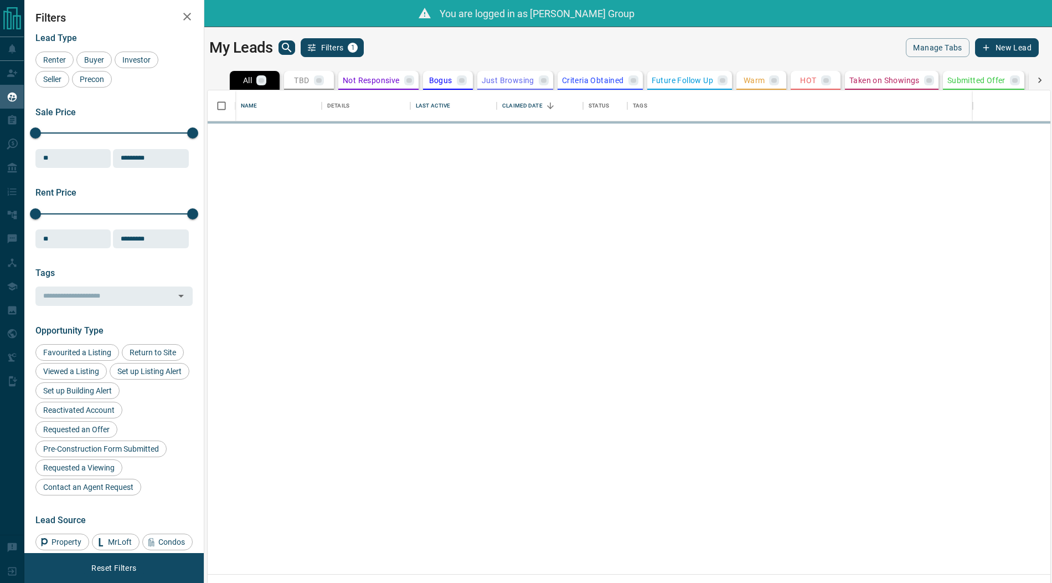
scroll to position [484, 843]
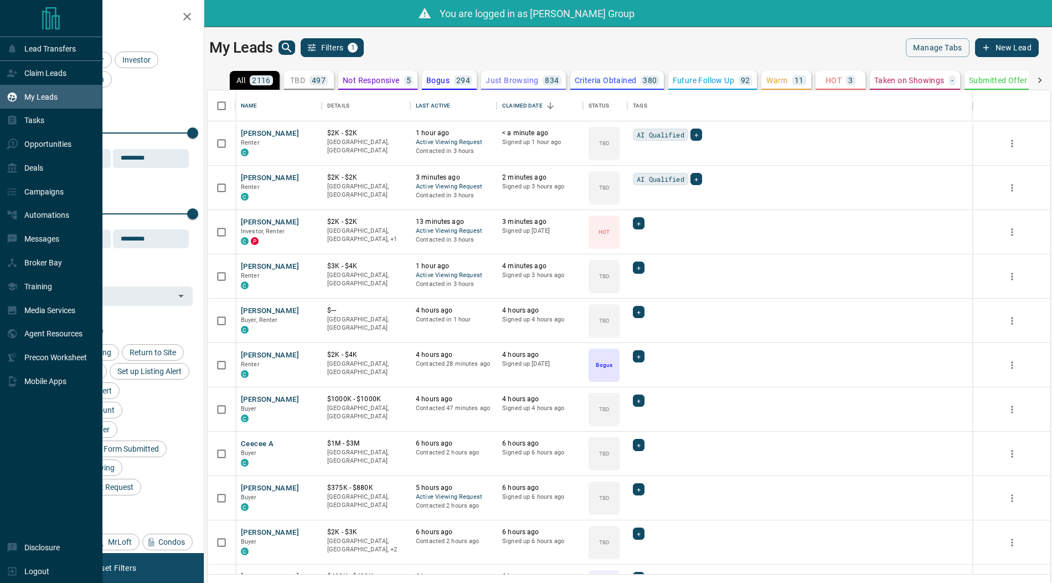
drag, startPoint x: 25, startPoint y: 571, endPoint x: 144, endPoint y: 501, distance: 138.0
click at [25, 571] on p "Logout" at bounding box center [36, 570] width 25 height 9
